Goal: Use online tool/utility: Utilize a website feature to perform a specific function

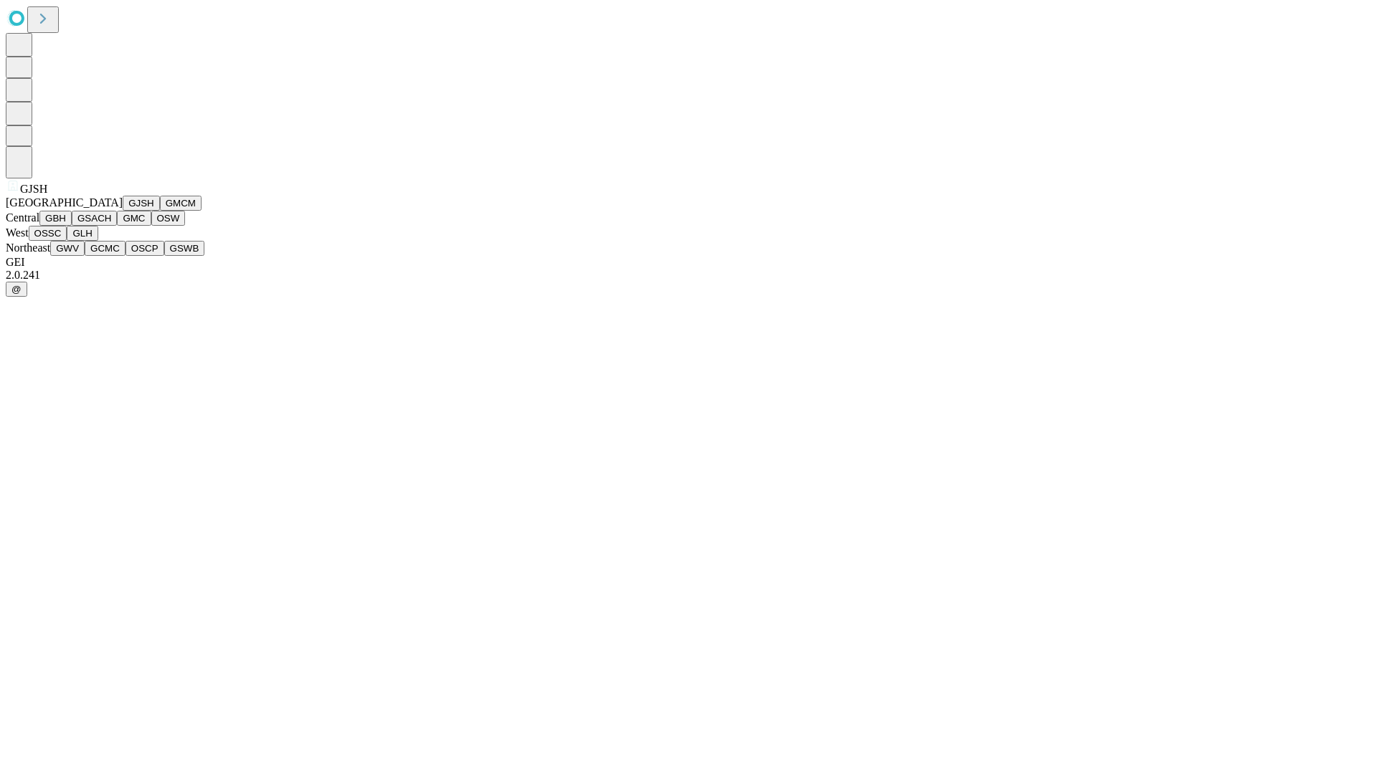
click at [123, 211] on button "GJSH" at bounding box center [141, 203] width 37 height 15
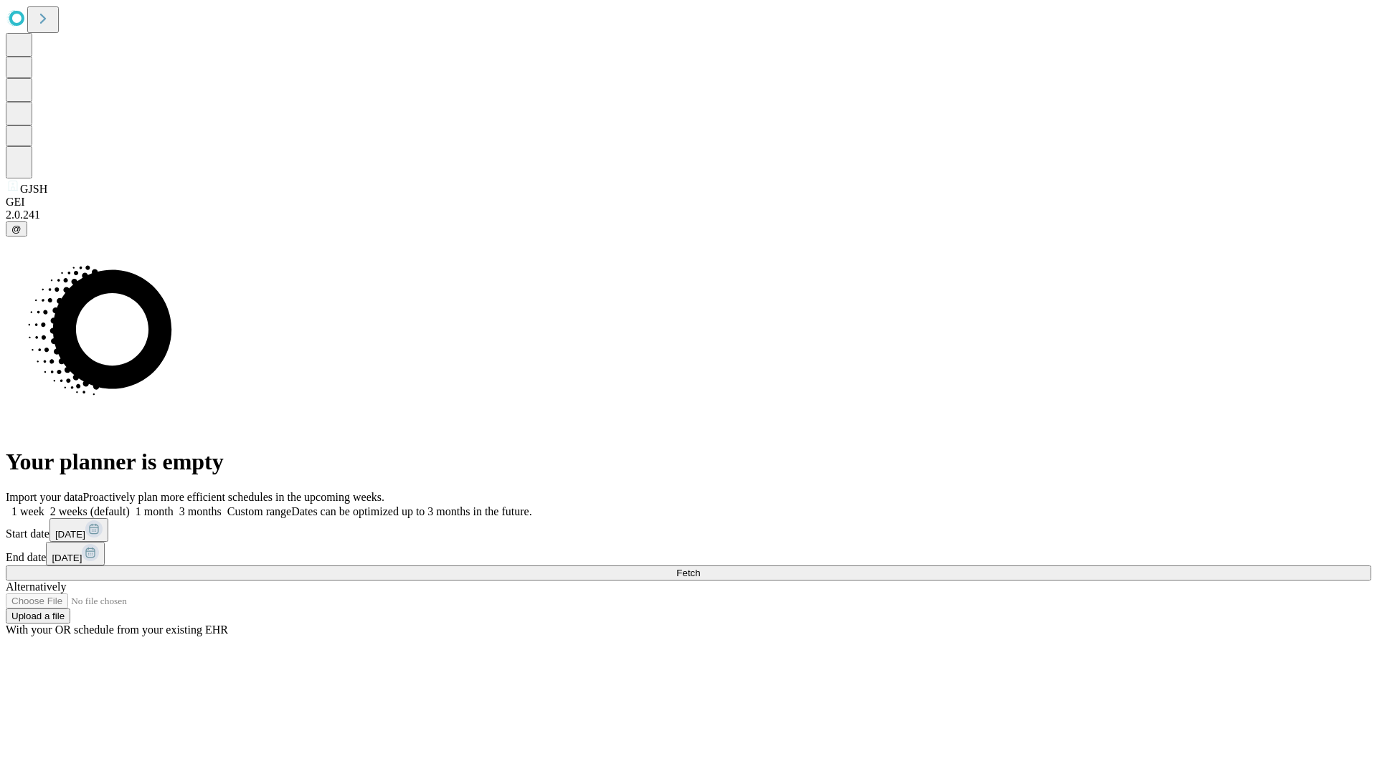
click at [174, 505] on label "1 month" at bounding box center [152, 511] width 44 height 12
click at [700, 568] on span "Fetch" at bounding box center [688, 573] width 24 height 11
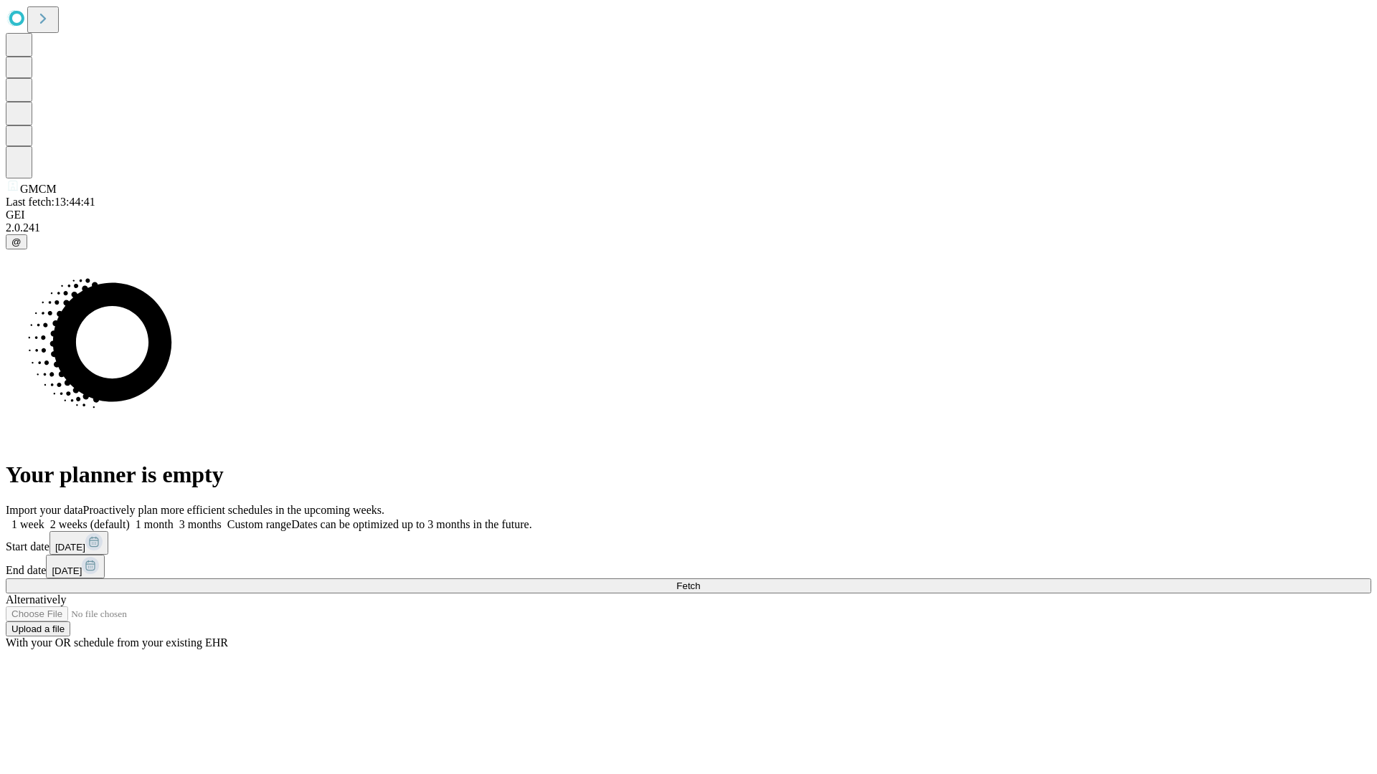
click at [174, 518] on label "1 month" at bounding box center [152, 524] width 44 height 12
click at [700, 581] on span "Fetch" at bounding box center [688, 586] width 24 height 11
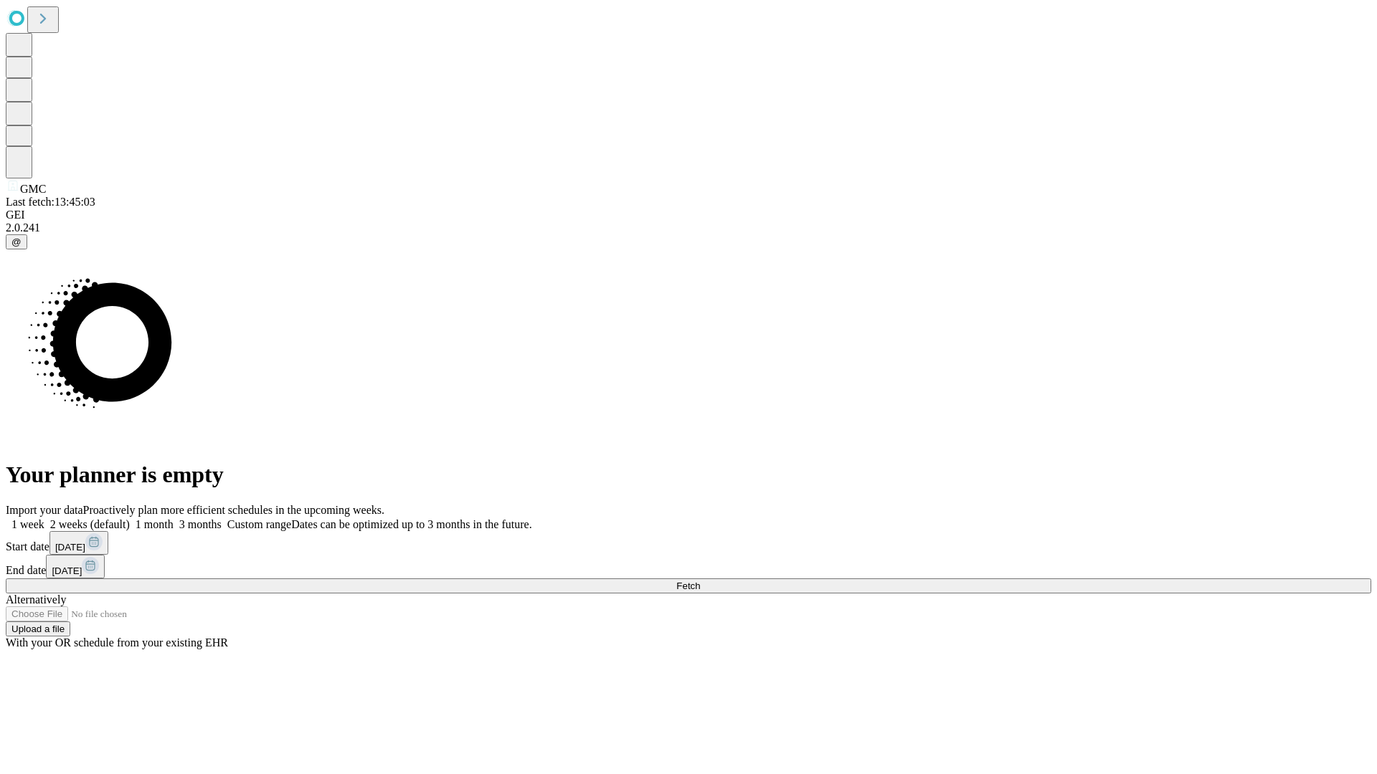
click at [174, 518] on label "1 month" at bounding box center [152, 524] width 44 height 12
click at [700, 581] on span "Fetch" at bounding box center [688, 586] width 24 height 11
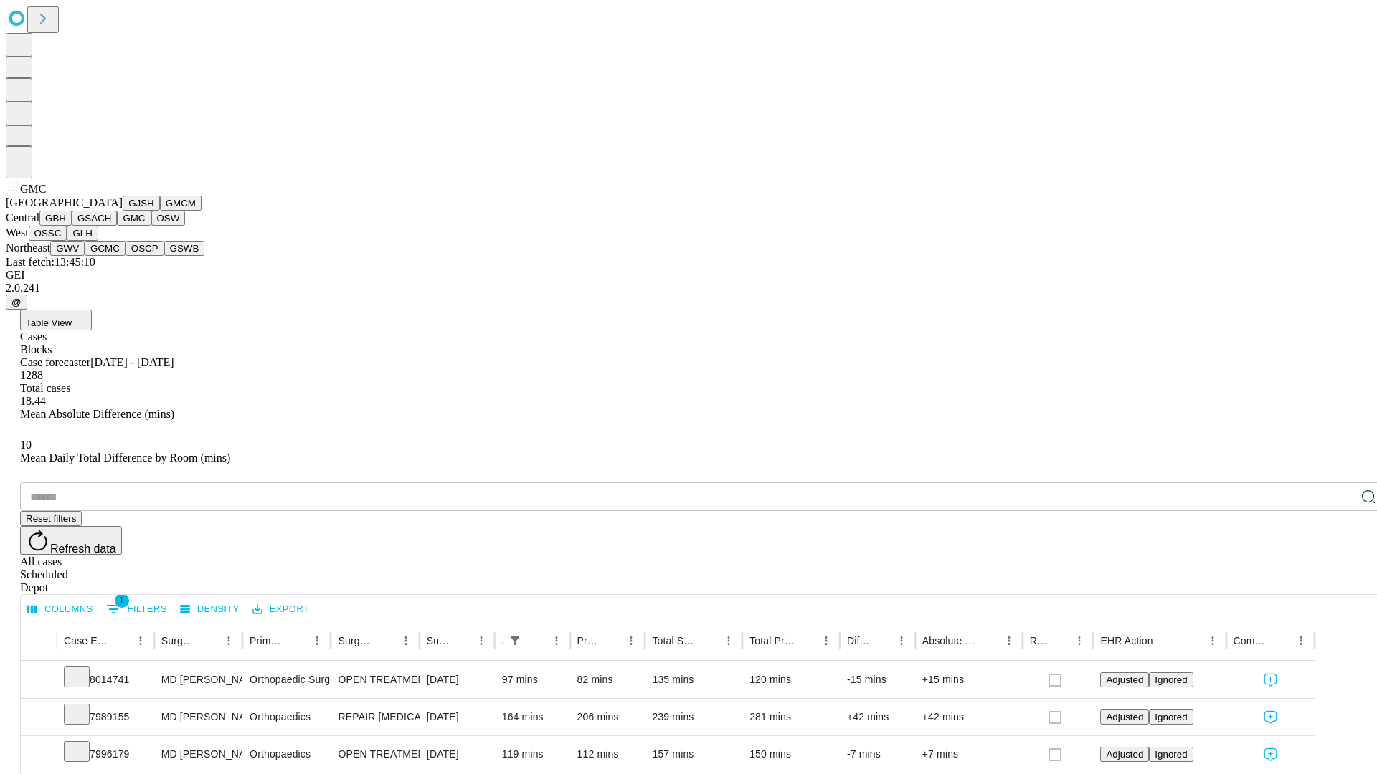
click at [151, 226] on button "OSW" at bounding box center [168, 218] width 34 height 15
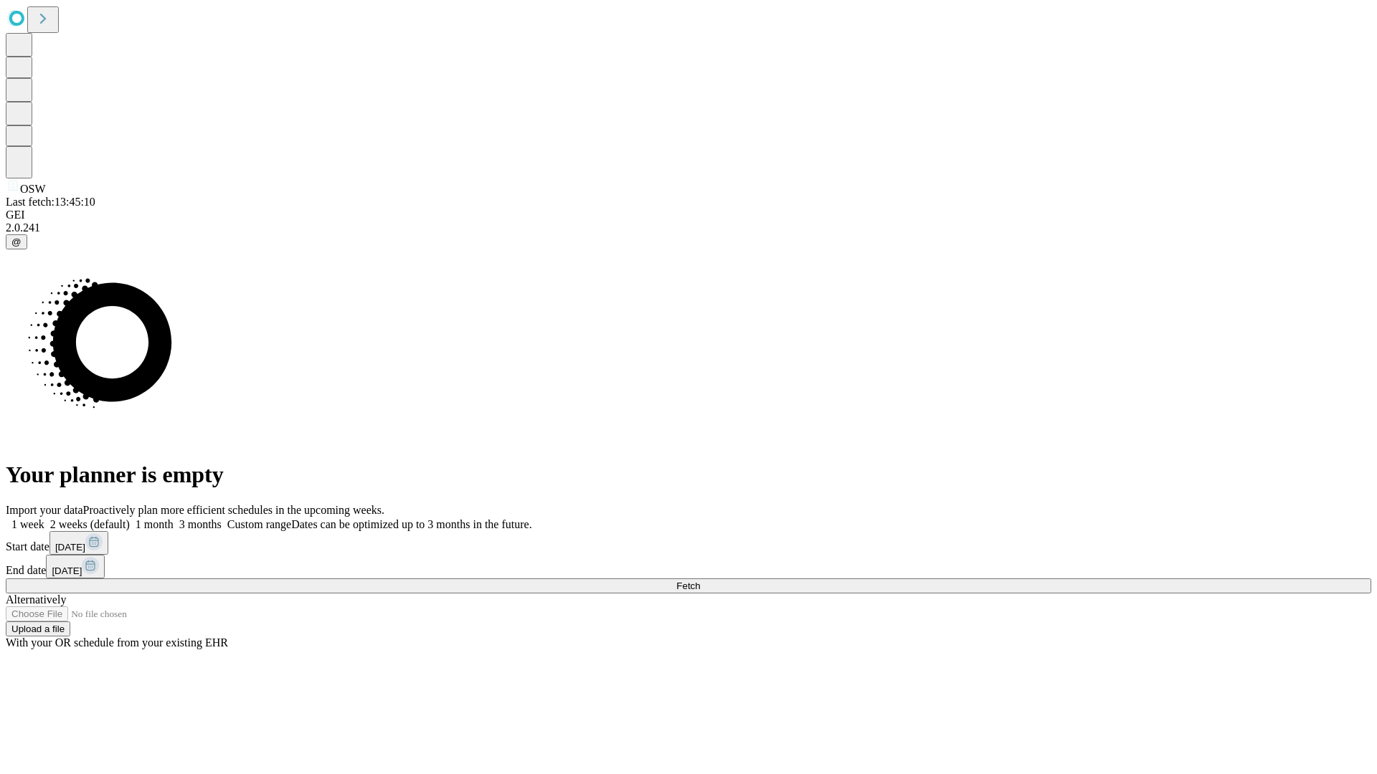
click at [174, 518] on label "1 month" at bounding box center [152, 524] width 44 height 12
click at [700, 581] on span "Fetch" at bounding box center [688, 586] width 24 height 11
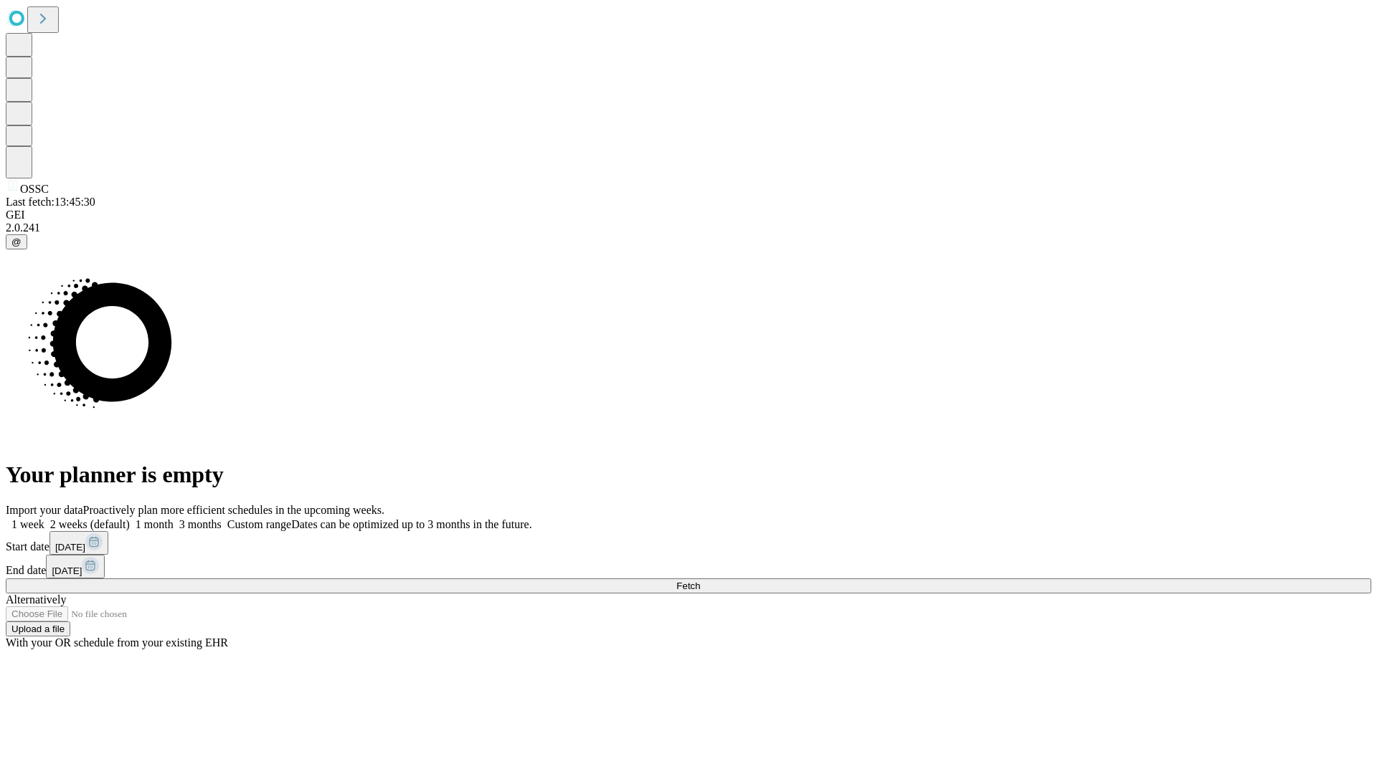
click at [174, 518] on label "1 month" at bounding box center [152, 524] width 44 height 12
click at [700, 581] on span "Fetch" at bounding box center [688, 586] width 24 height 11
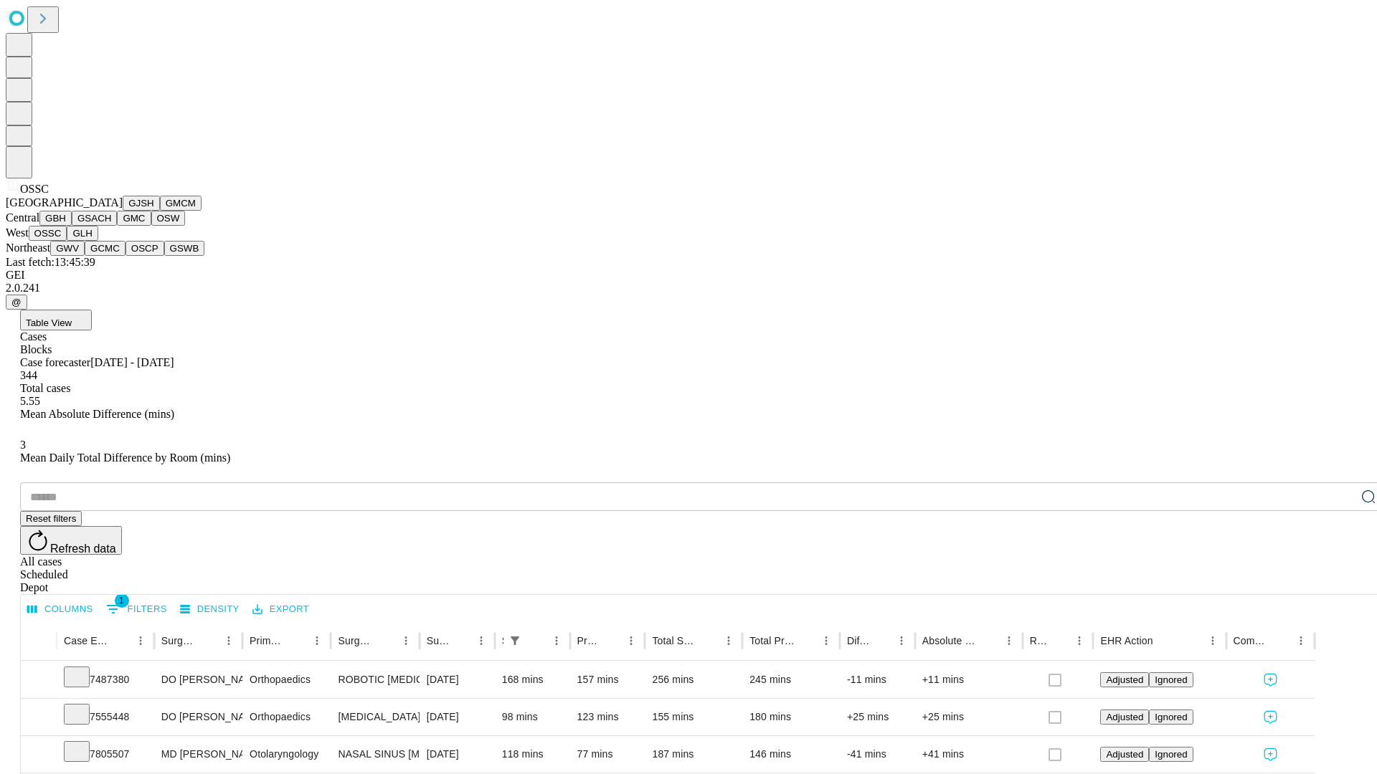
click at [98, 241] on button "GLH" at bounding box center [82, 233] width 31 height 15
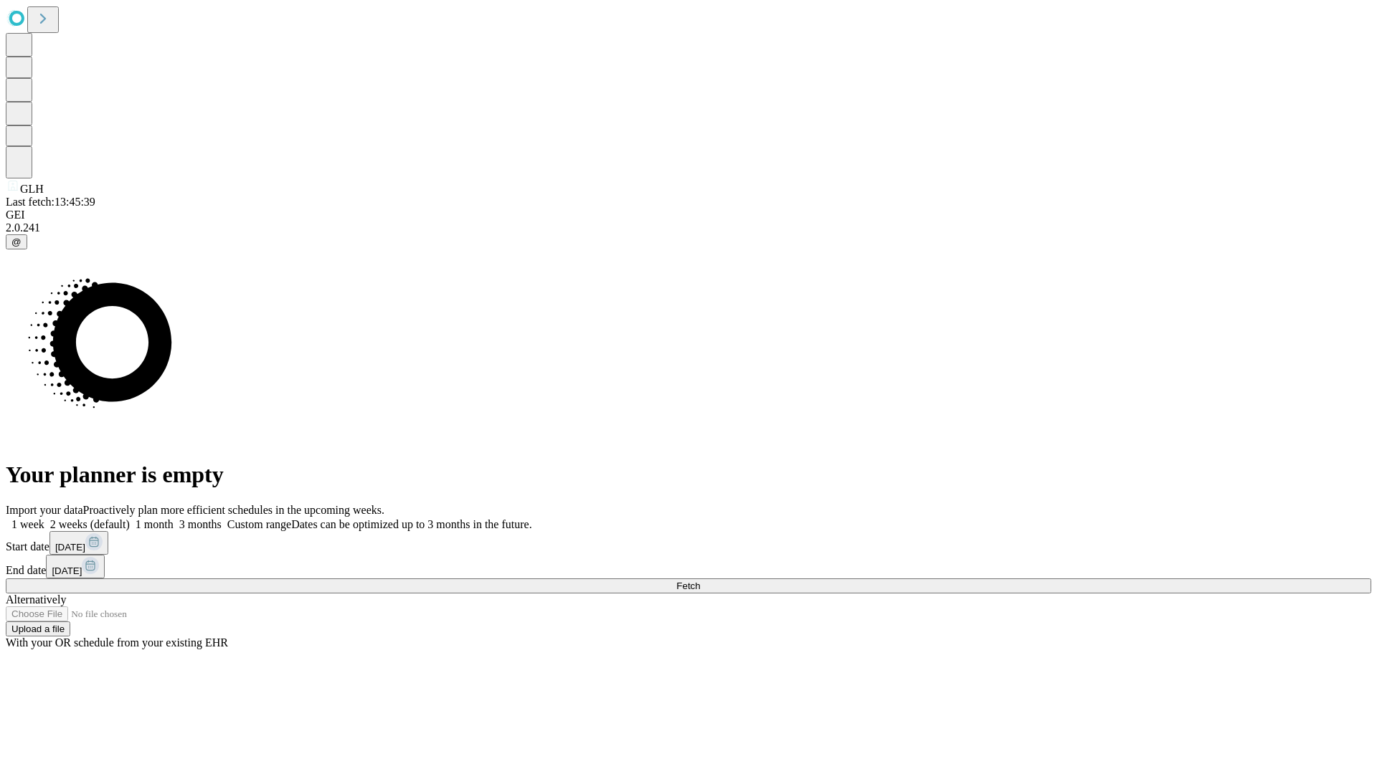
click at [700, 581] on span "Fetch" at bounding box center [688, 586] width 24 height 11
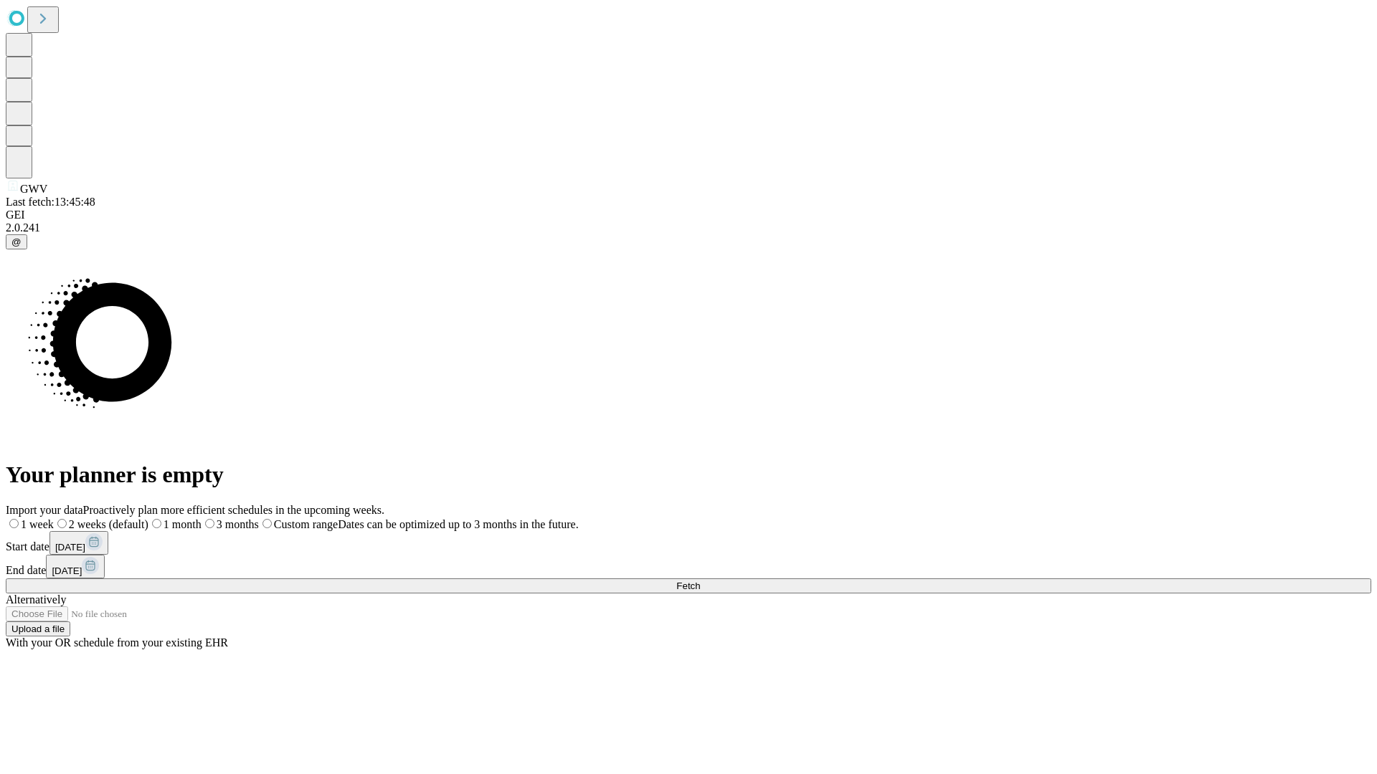
click at [201, 518] on label "1 month" at bounding box center [174, 524] width 53 height 12
click at [700, 581] on span "Fetch" at bounding box center [688, 586] width 24 height 11
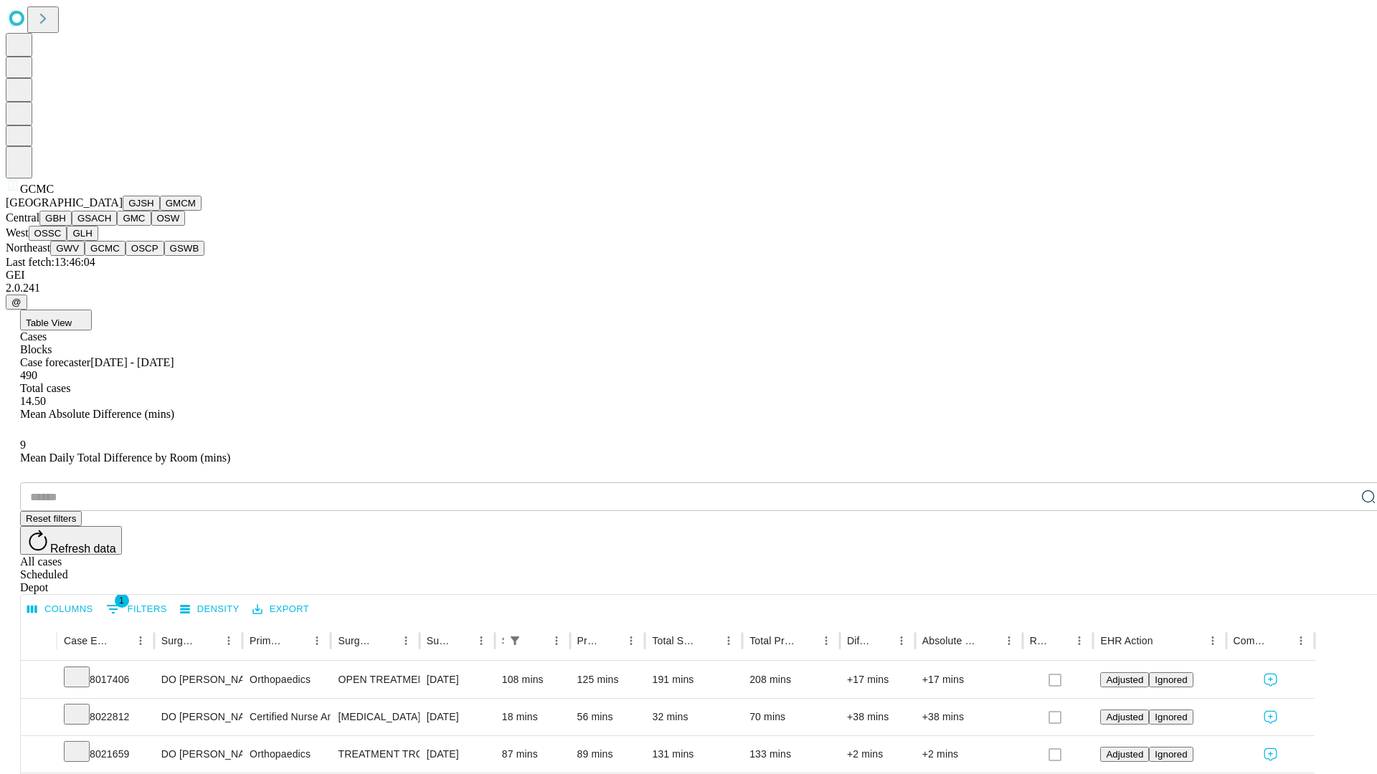
click at [125, 256] on button "OSCP" at bounding box center [144, 248] width 39 height 15
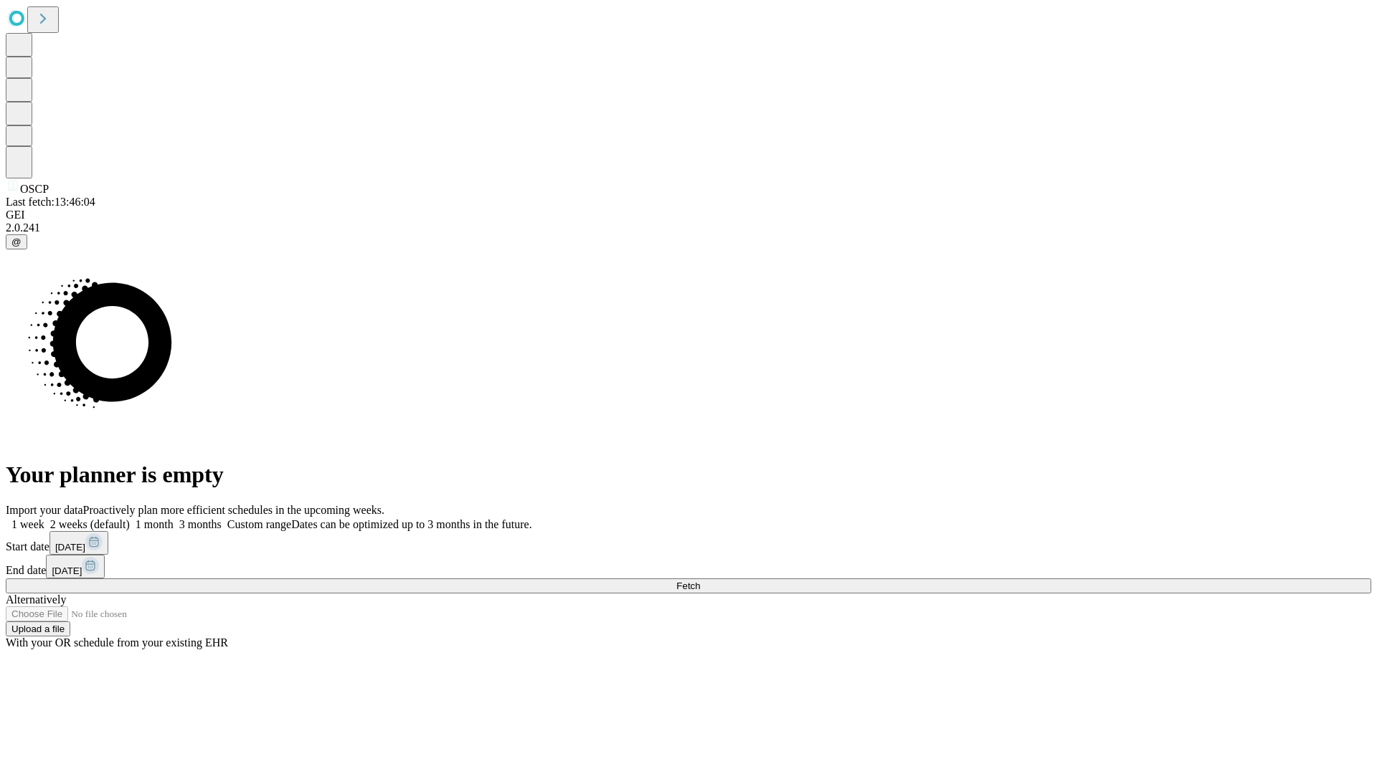
click at [174, 518] on label "1 month" at bounding box center [152, 524] width 44 height 12
click at [700, 581] on span "Fetch" at bounding box center [688, 586] width 24 height 11
